Goal: Check status: Check status

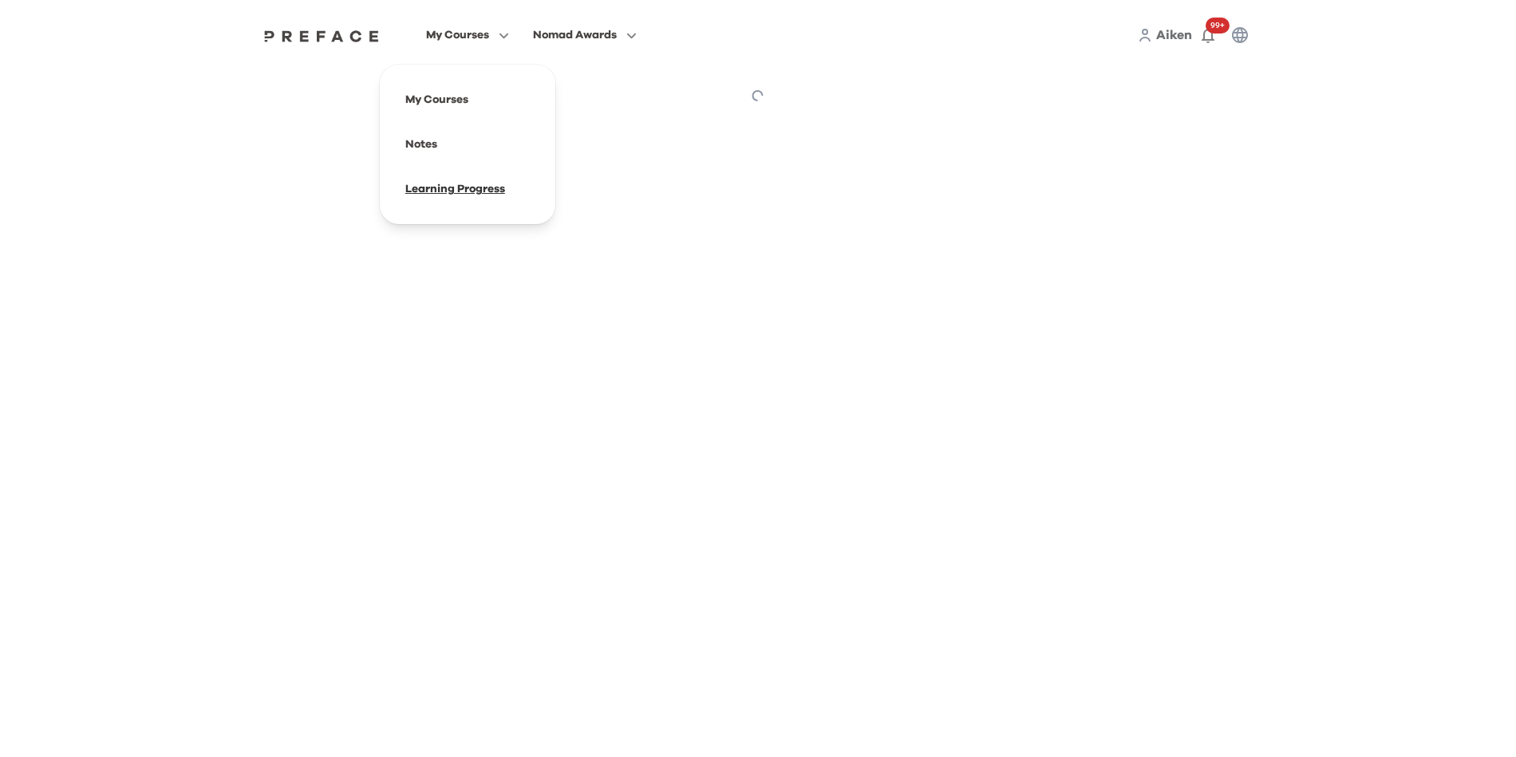
click at [438, 194] on span at bounding box center [468, 189] width 150 height 45
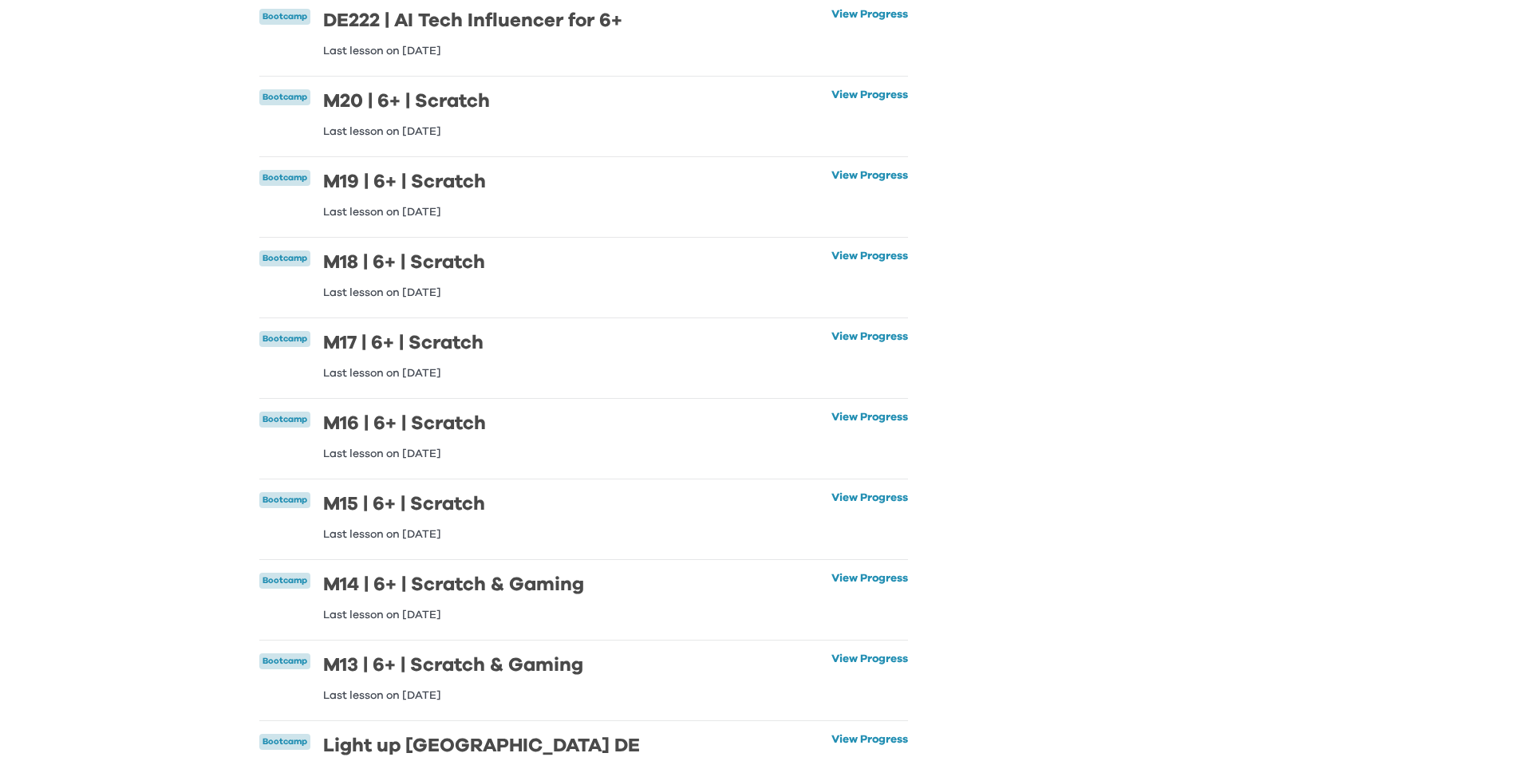
scroll to position [306, 0]
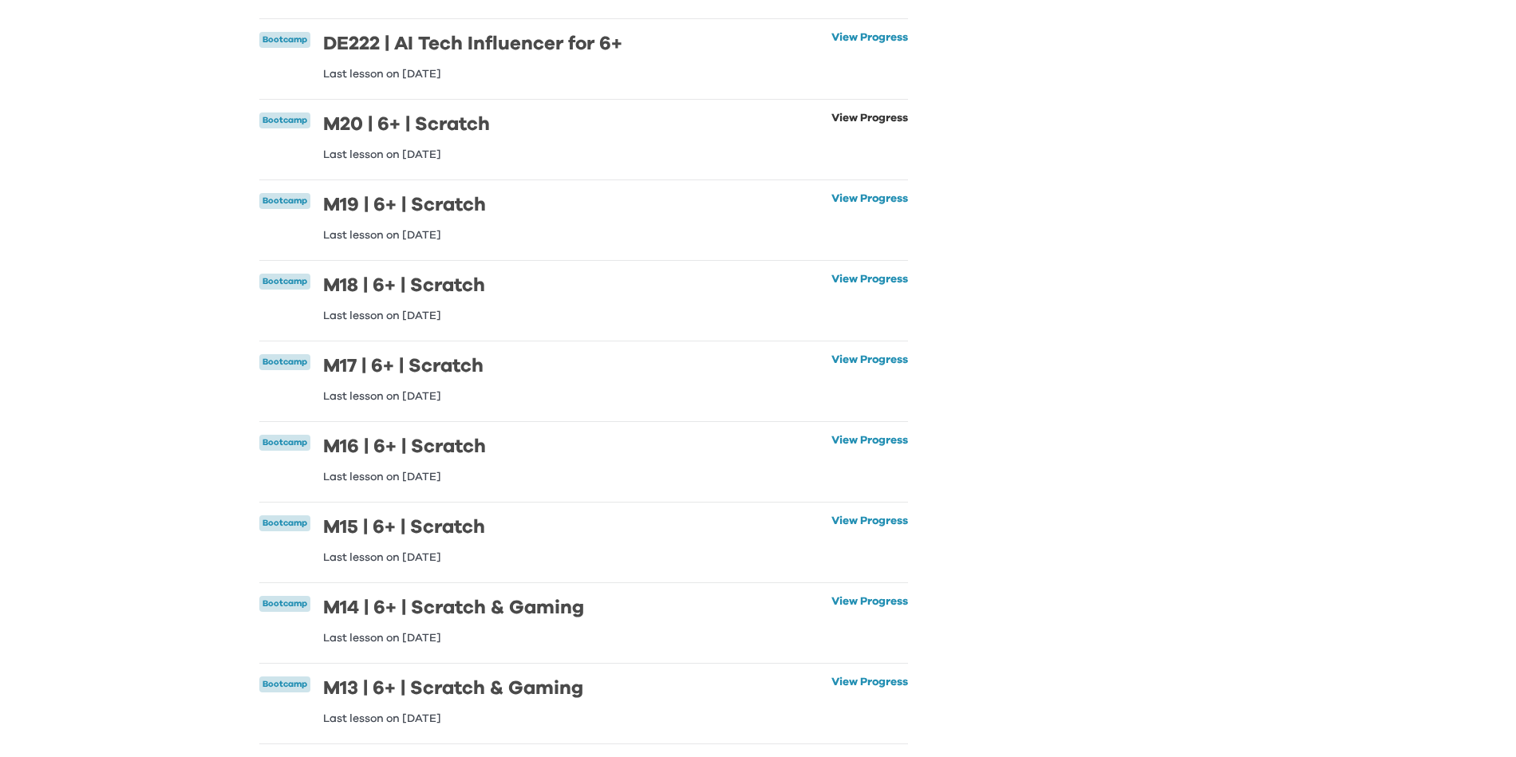
click at [833, 115] on link "View Progress" at bounding box center [869, 136] width 77 height 48
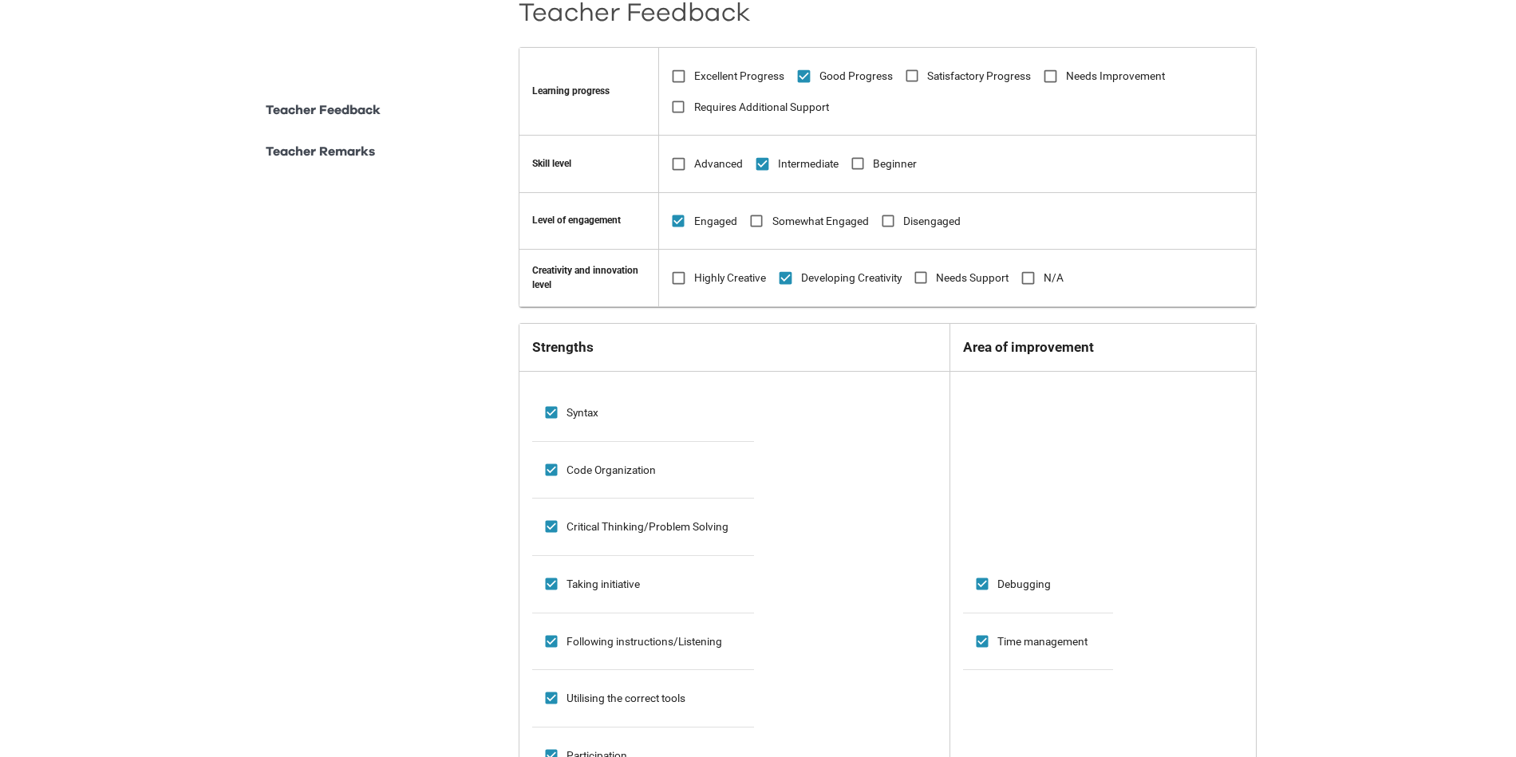
scroll to position [836, 0]
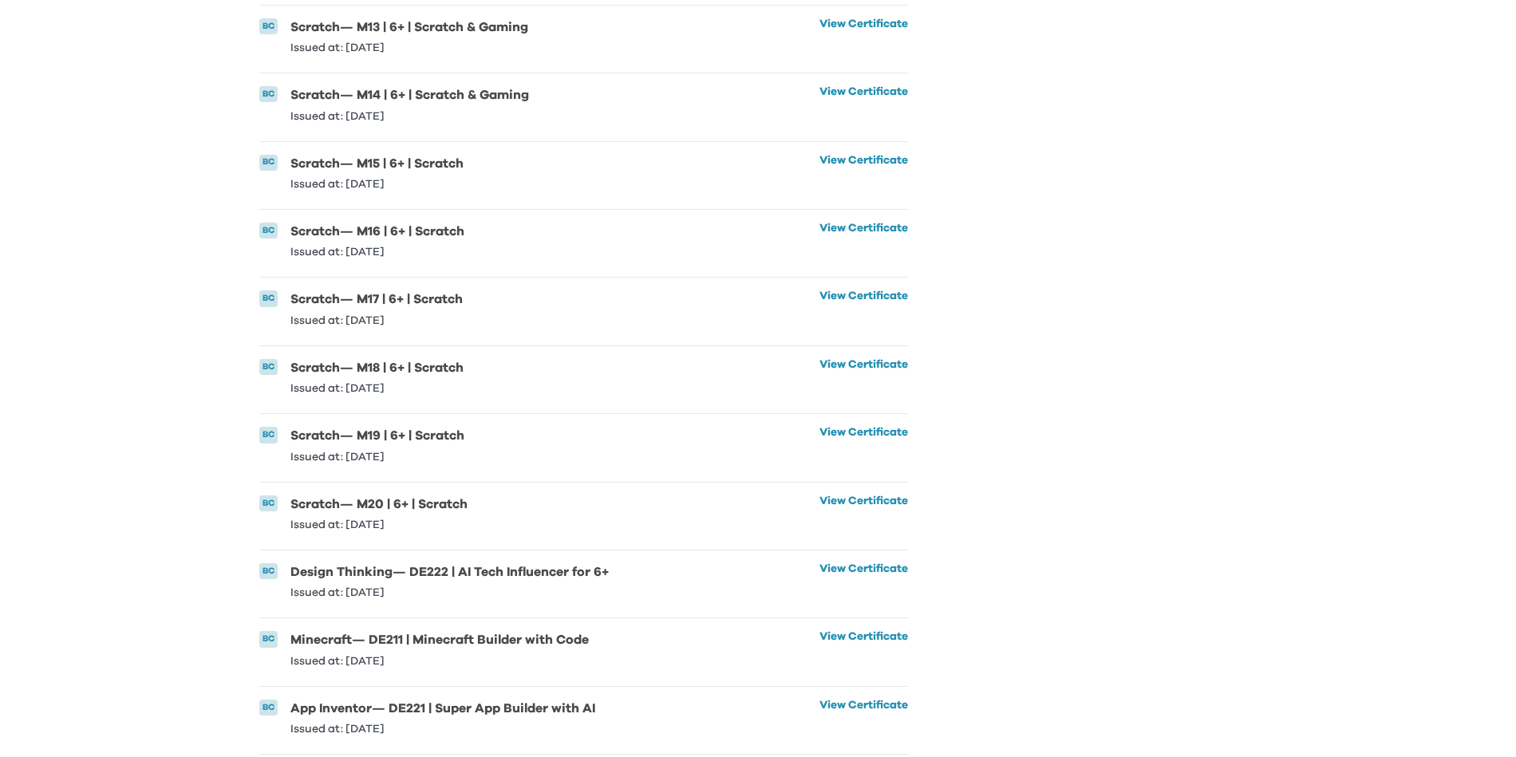
scroll to position [3518, 0]
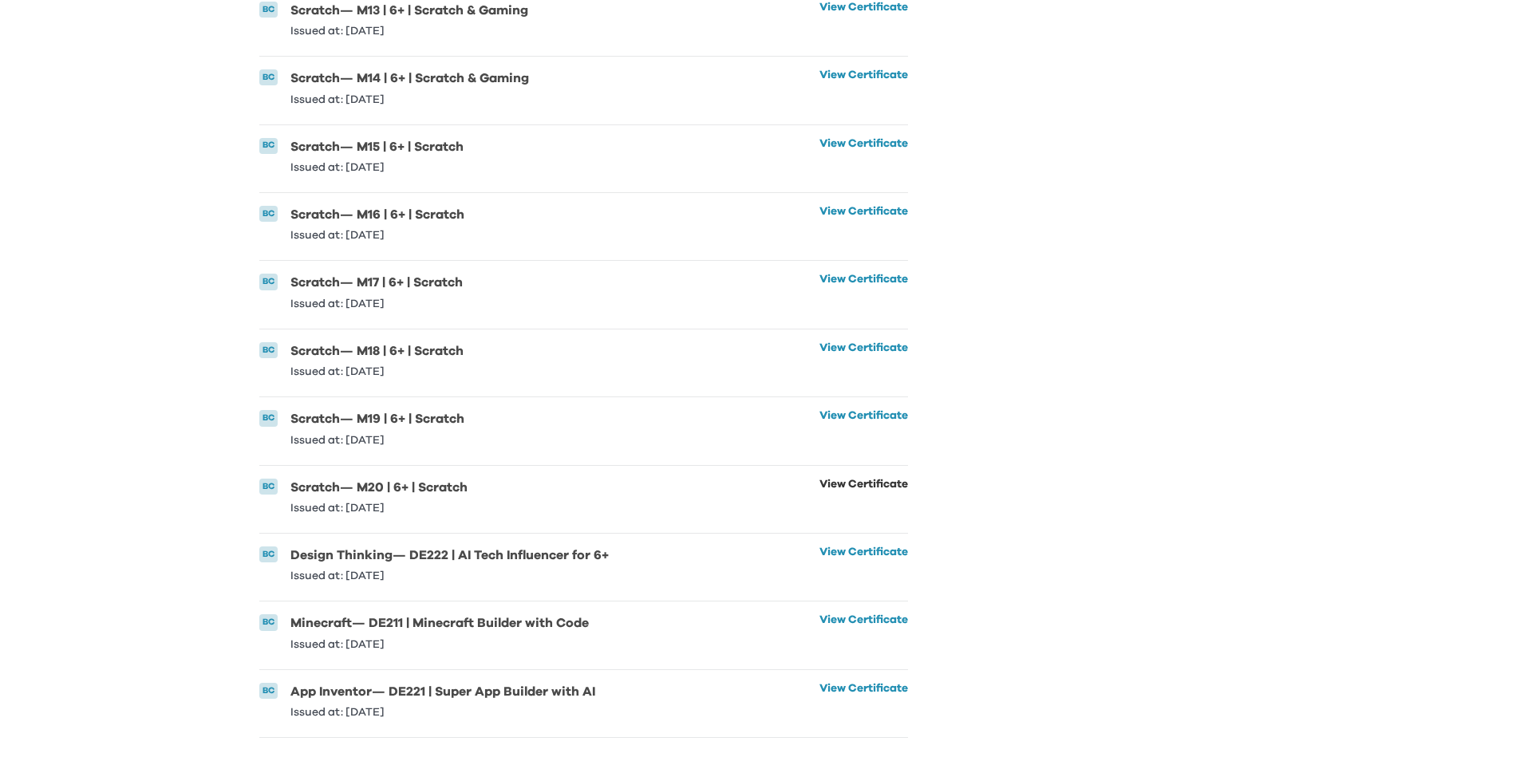
click at [819, 479] on link "View Certificate" at bounding box center [863, 496] width 89 height 35
